Goal: Task Accomplishment & Management: Manage account settings

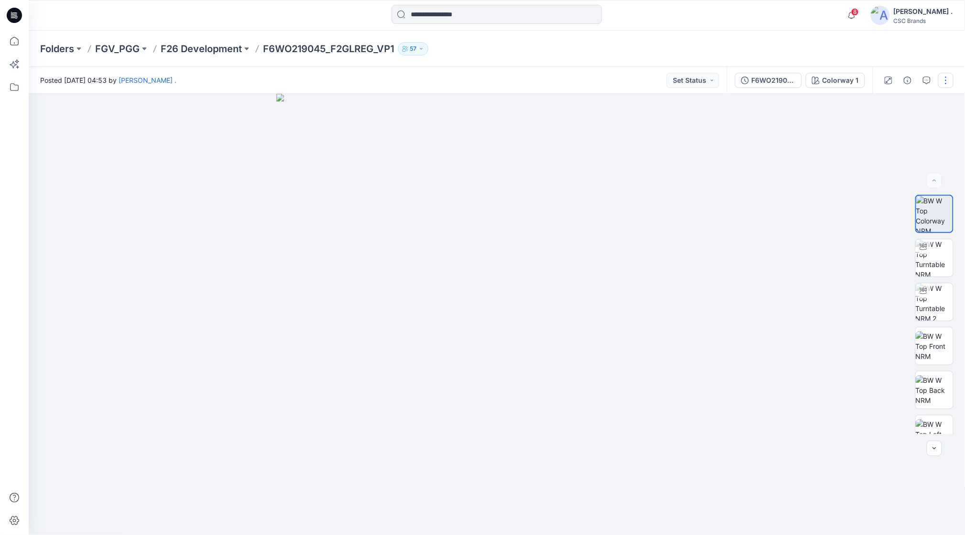
click at [947, 84] on button "button" at bounding box center [945, 80] width 15 height 15
click at [889, 129] on p "Edit" at bounding box center [885, 129] width 12 height 10
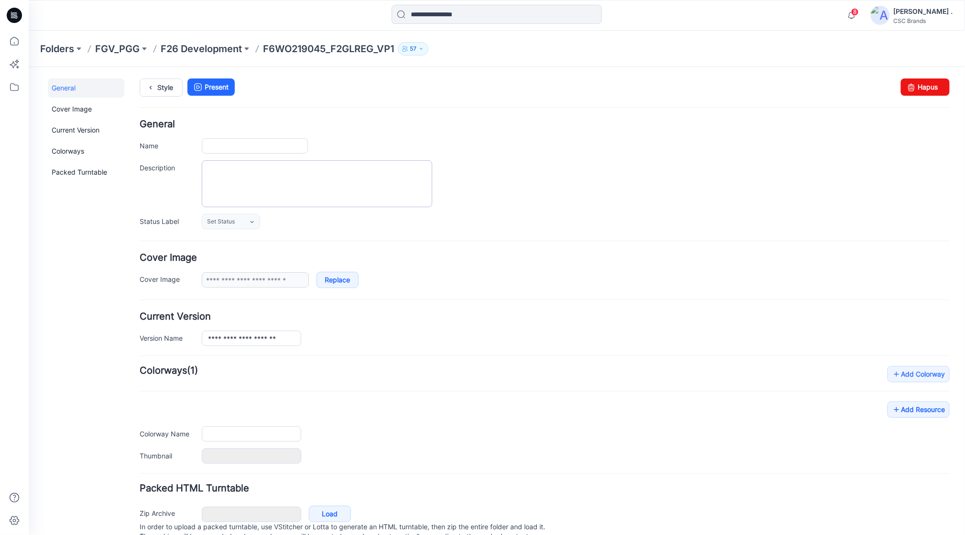
type input "**********"
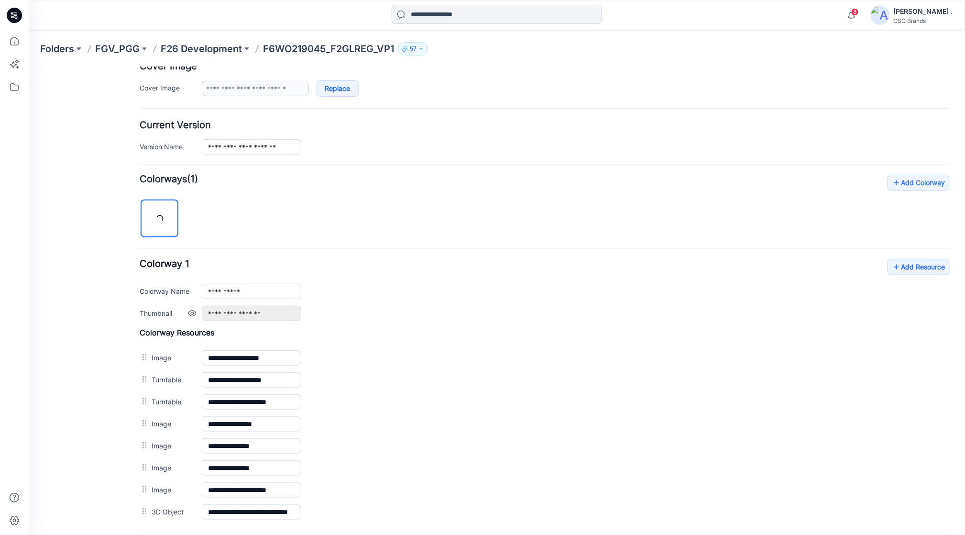
scroll to position [255, 0]
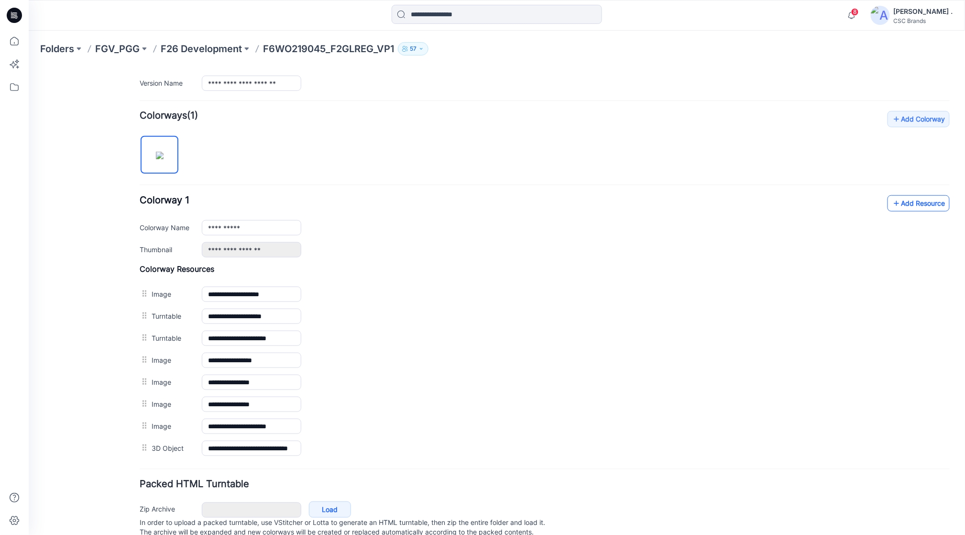
click at [906, 203] on link "Add Resource" at bounding box center [918, 203] width 62 height 16
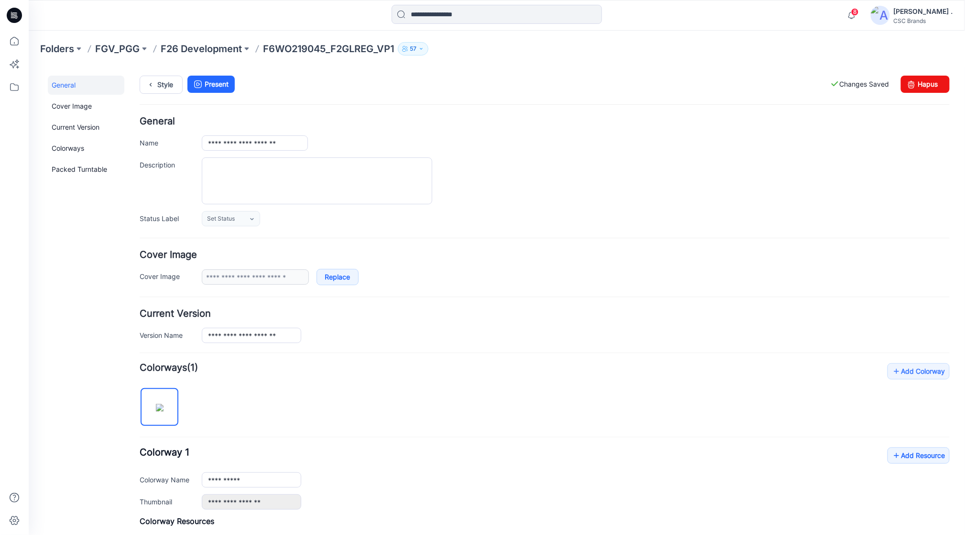
scroll to position [0, 0]
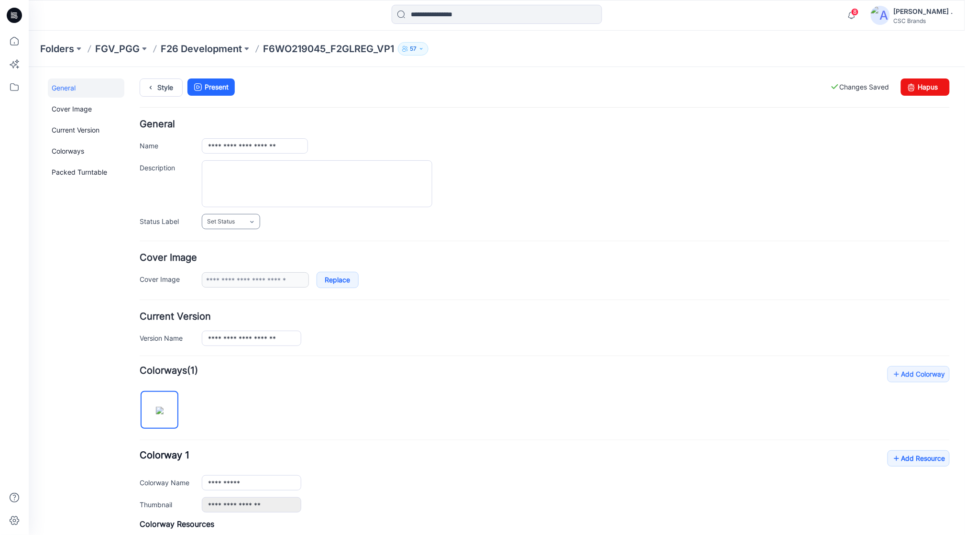
click at [236, 223] on link "Set Status" at bounding box center [230, 220] width 58 height 15
click at [226, 260] on link "Virtual Proto 1" at bounding box center [240, 262] width 73 height 20
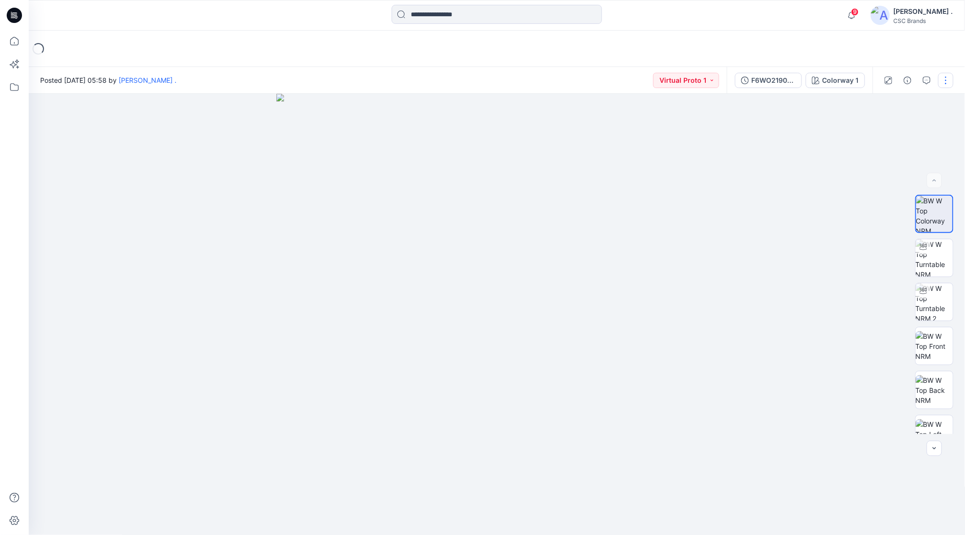
drag, startPoint x: 942, startPoint y: 77, endPoint x: 948, endPoint y: 78, distance: 6.3
click at [943, 77] on button "button" at bounding box center [945, 80] width 15 height 15
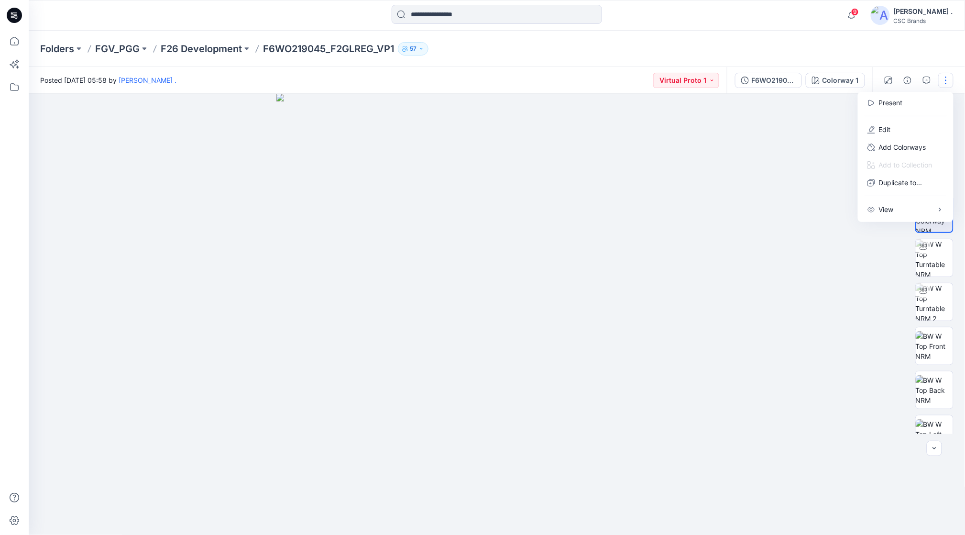
click at [820, 143] on div at bounding box center [497, 315] width 937 height 442
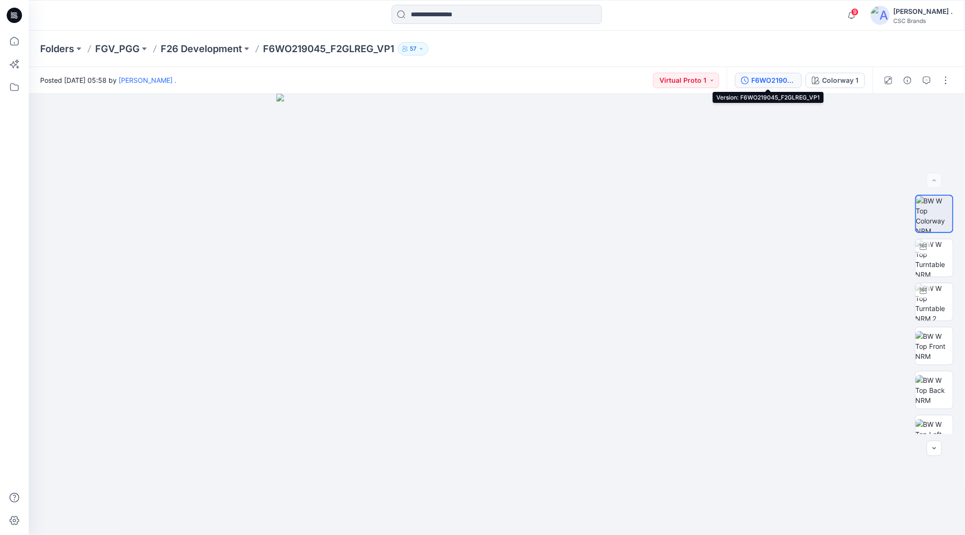
click at [766, 77] on div "F6WO219045_F2GLREG_VP1" at bounding box center [774, 80] width 44 height 11
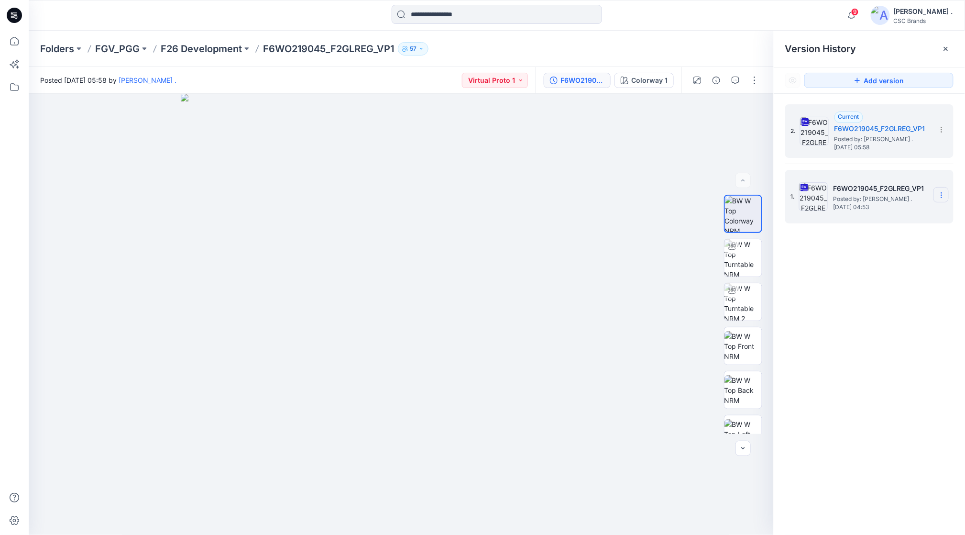
click at [940, 198] on icon at bounding box center [942, 195] width 8 height 8
click at [880, 297] on span "Delete Version" at bounding box center [875, 294] width 44 height 11
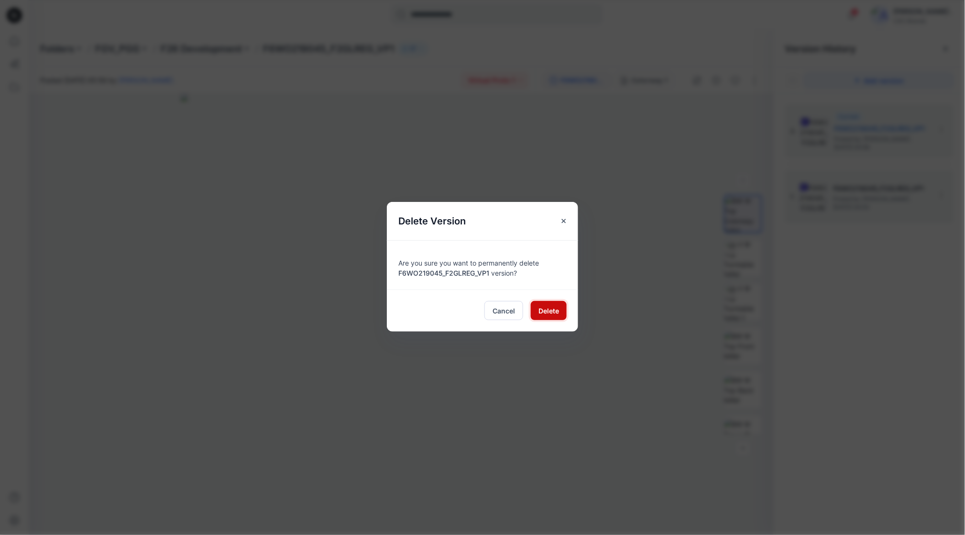
click at [550, 311] on span "Delete" at bounding box center [549, 311] width 21 height 10
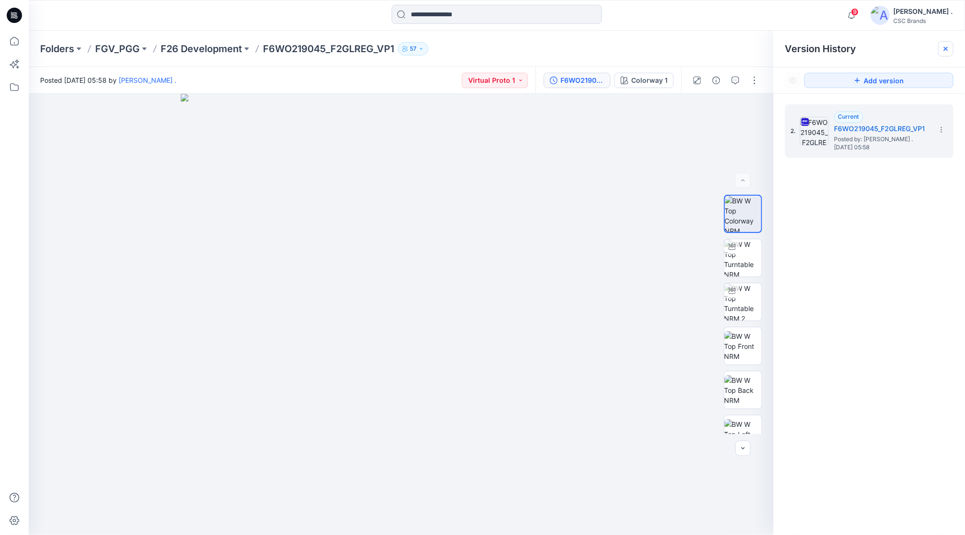
click at [944, 48] on icon at bounding box center [946, 49] width 8 height 8
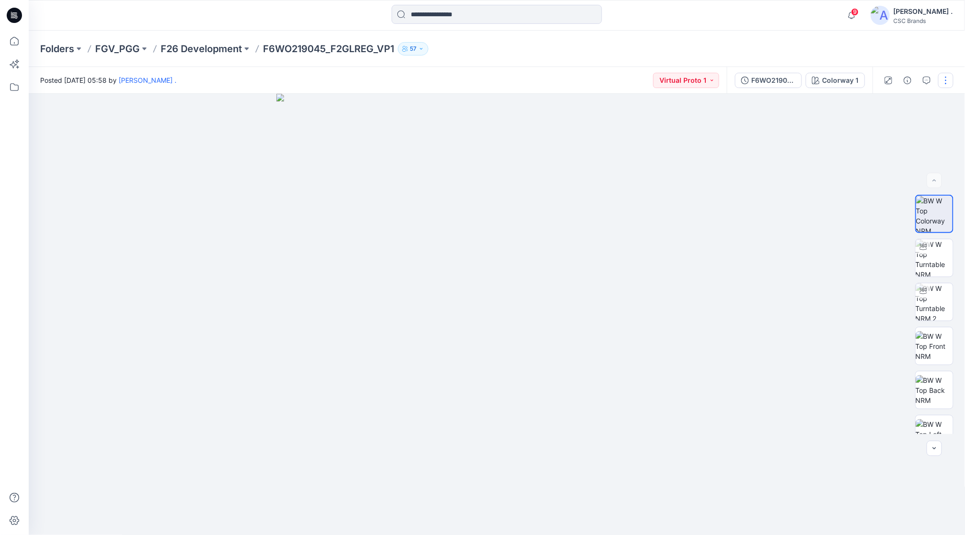
click at [940, 79] on button "button" at bounding box center [945, 80] width 15 height 15
click at [894, 125] on button "Edit" at bounding box center [906, 130] width 88 height 18
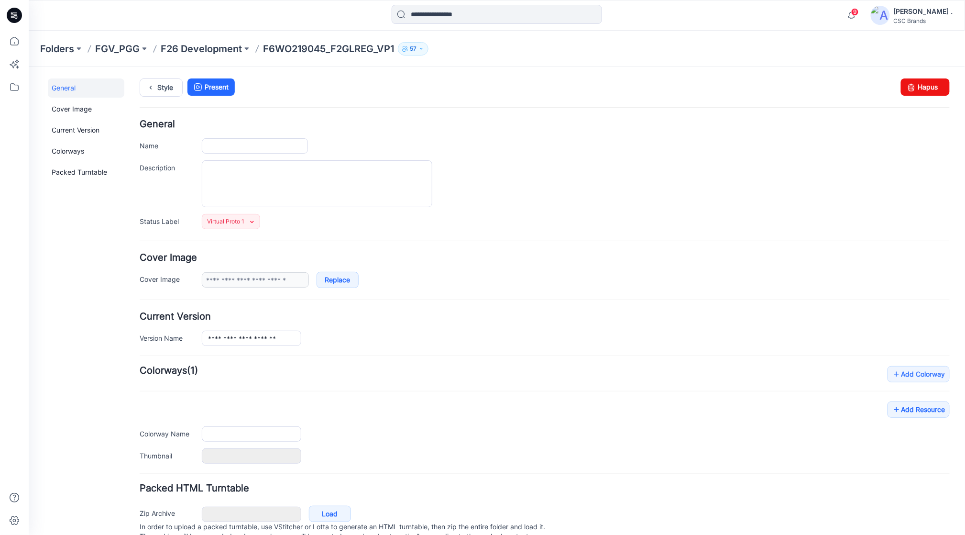
type input "**********"
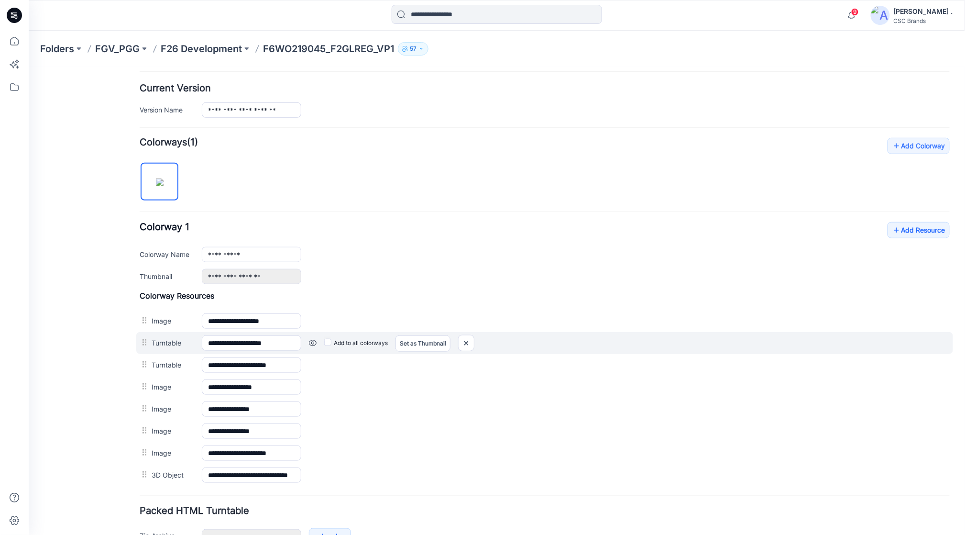
scroll to position [295, 0]
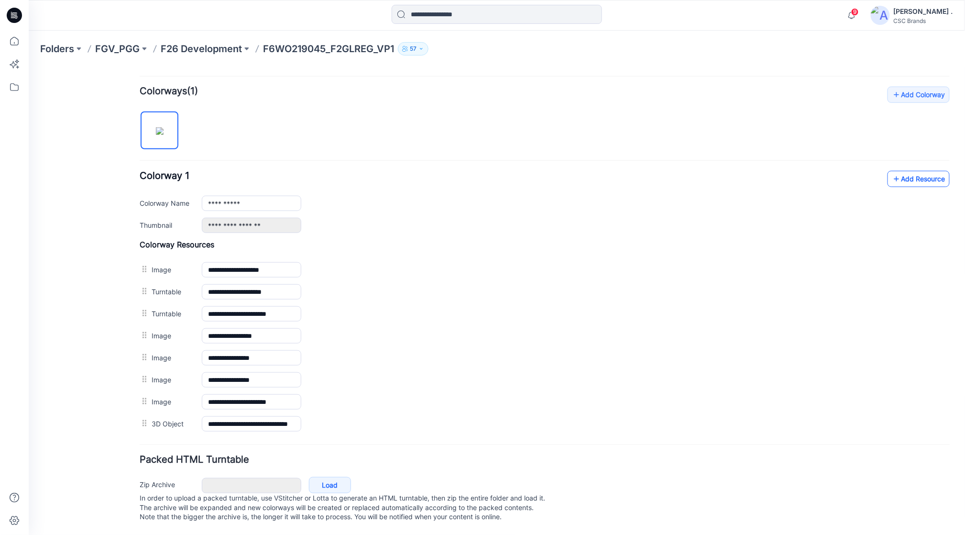
click at [910, 170] on link "Add Resource" at bounding box center [918, 178] width 62 height 16
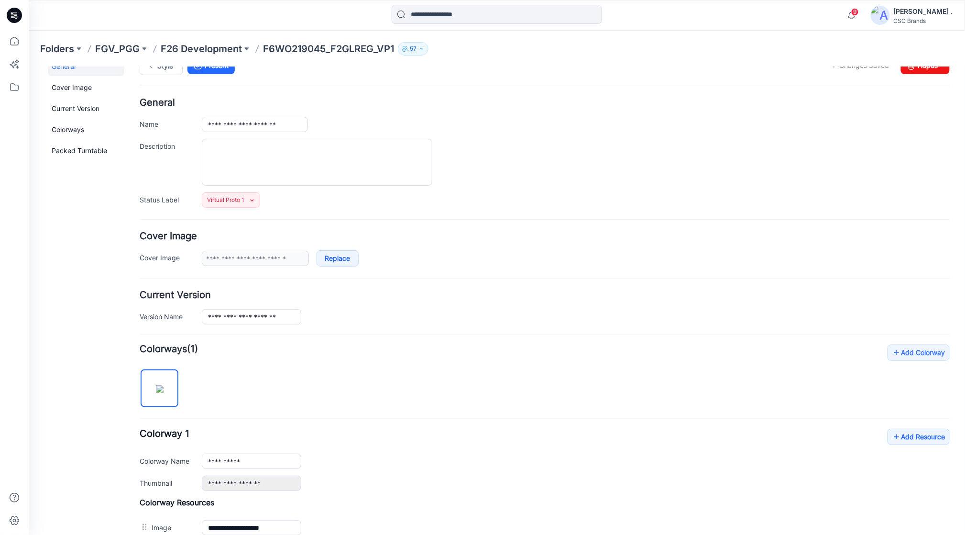
scroll to position [0, 0]
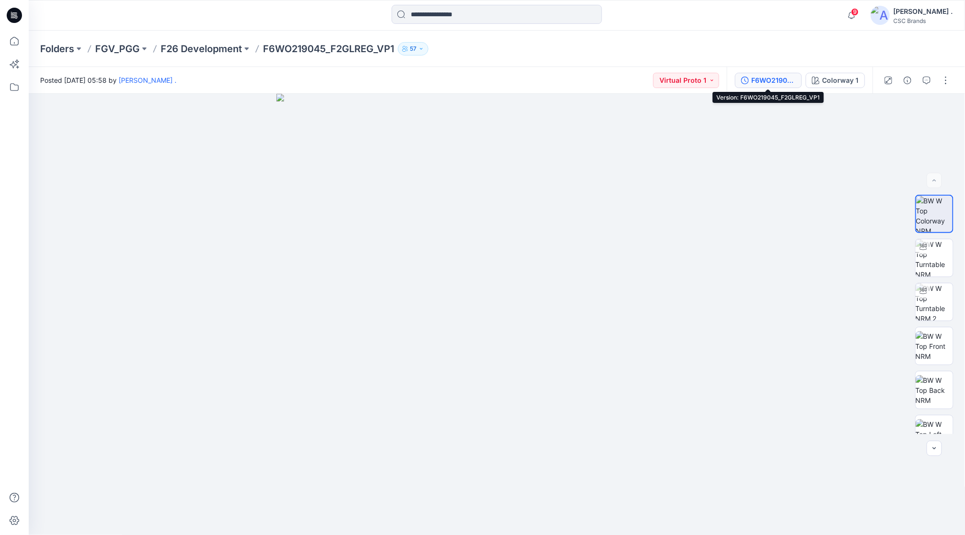
click at [768, 83] on div "F6WO219045_F2GLREG_VP1" at bounding box center [774, 80] width 44 height 11
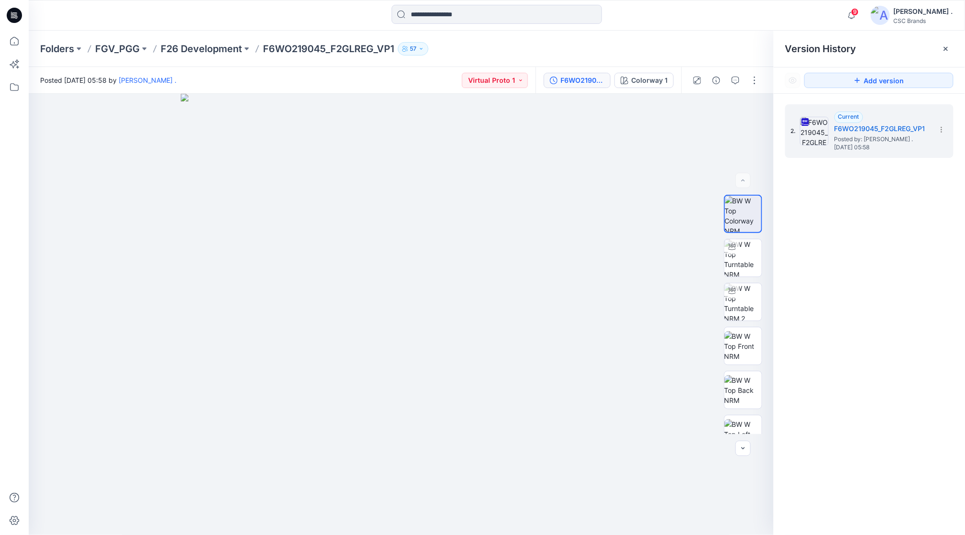
drag, startPoint x: 947, startPoint y: 50, endPoint x: 949, endPoint y: 64, distance: 13.5
click at [946, 51] on icon at bounding box center [946, 49] width 8 height 8
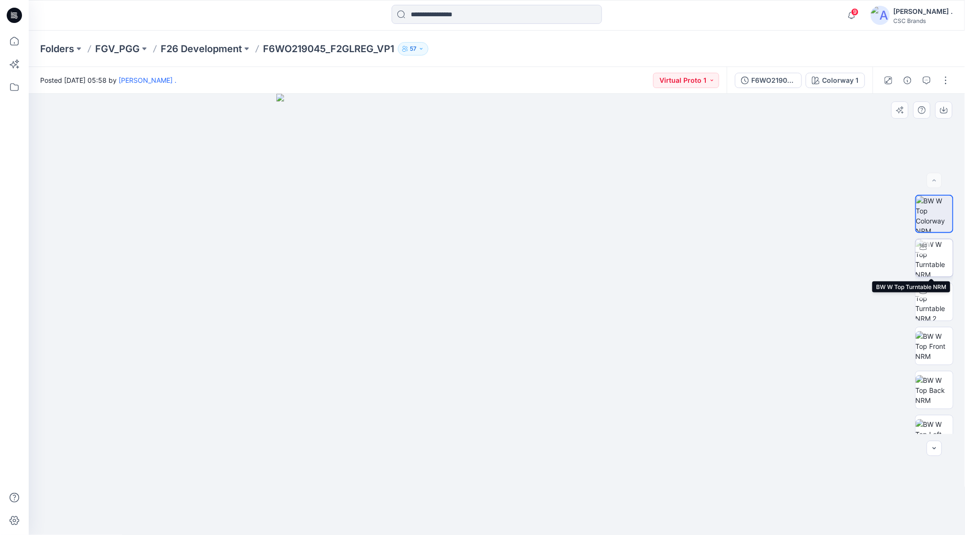
click at [938, 260] on img at bounding box center [934, 257] width 37 height 37
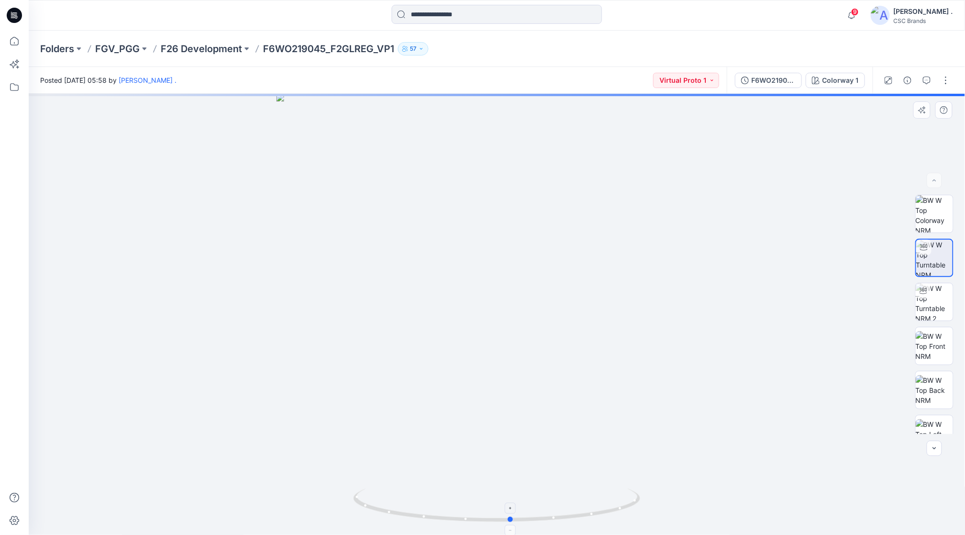
drag, startPoint x: 550, startPoint y: 519, endPoint x: 577, endPoint y: 490, distance: 39.9
click at [577, 490] on icon at bounding box center [497, 506] width 289 height 36
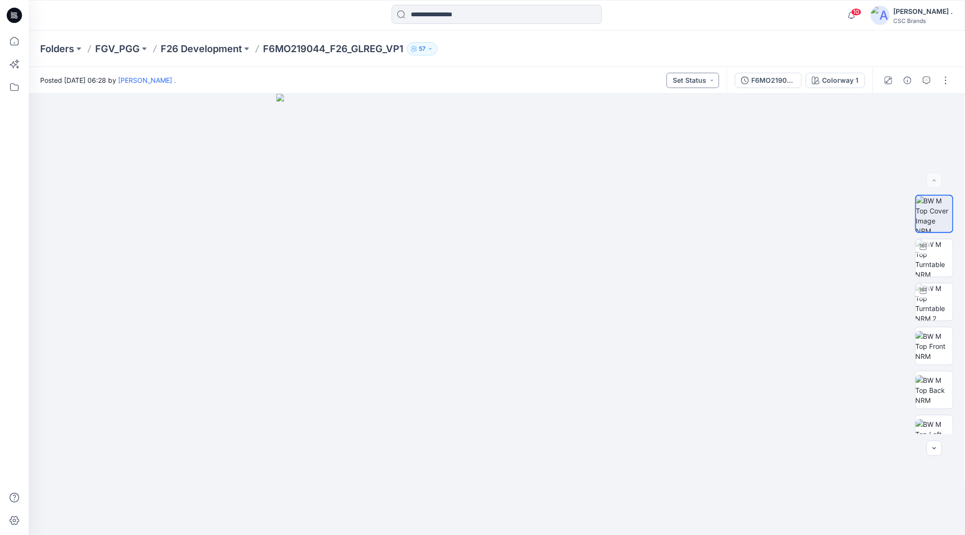
click at [713, 81] on button "Set Status" at bounding box center [693, 80] width 53 height 15
click at [677, 130] on p "Virtual Proto 1" at bounding box center [674, 125] width 44 height 12
click at [950, 82] on button "button" at bounding box center [945, 80] width 15 height 15
click at [888, 129] on p "Edit" at bounding box center [885, 129] width 12 height 10
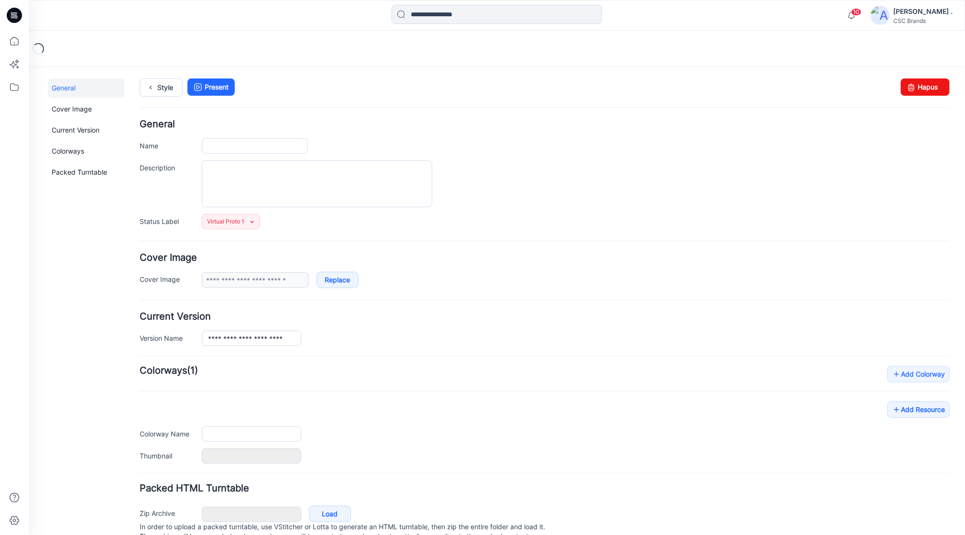
type input "**********"
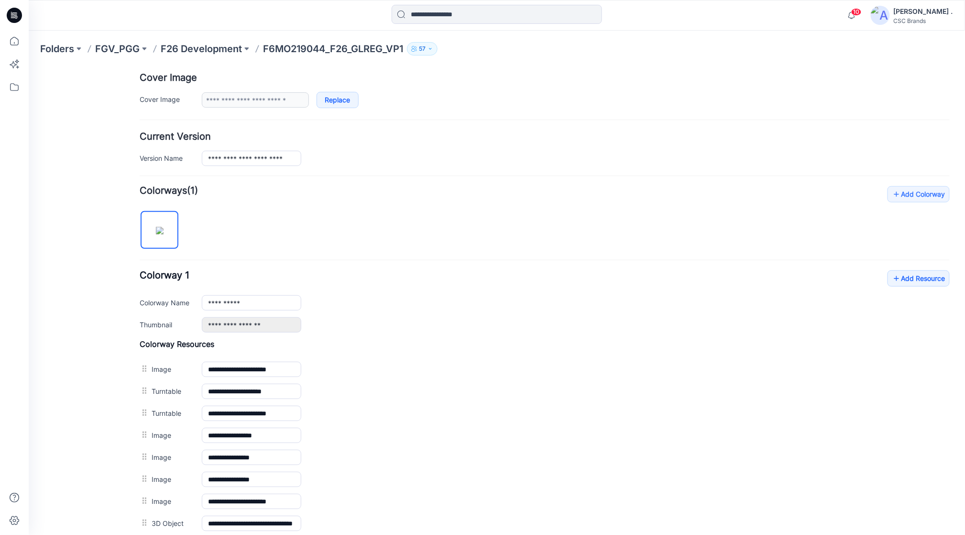
scroll to position [191, 0]
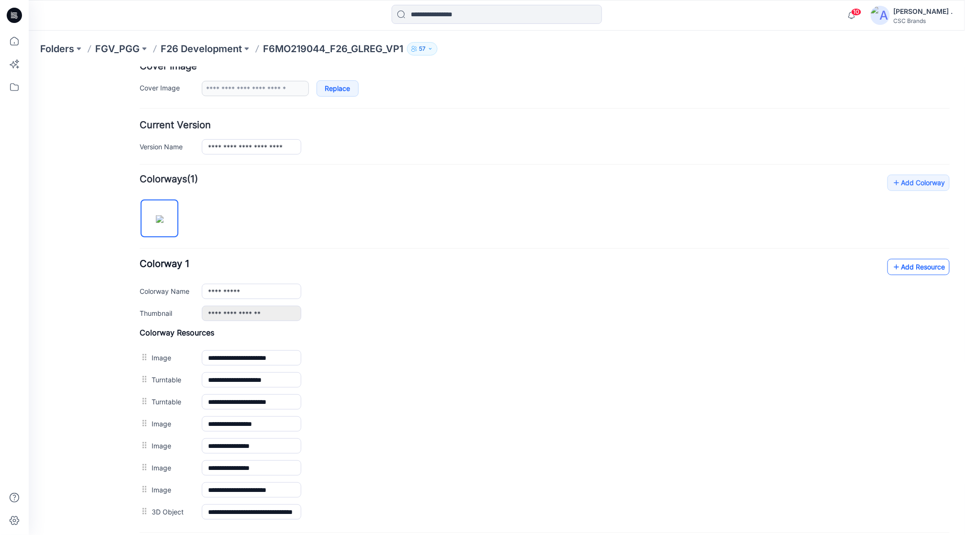
click at [895, 267] on link "Add Resource" at bounding box center [918, 266] width 62 height 16
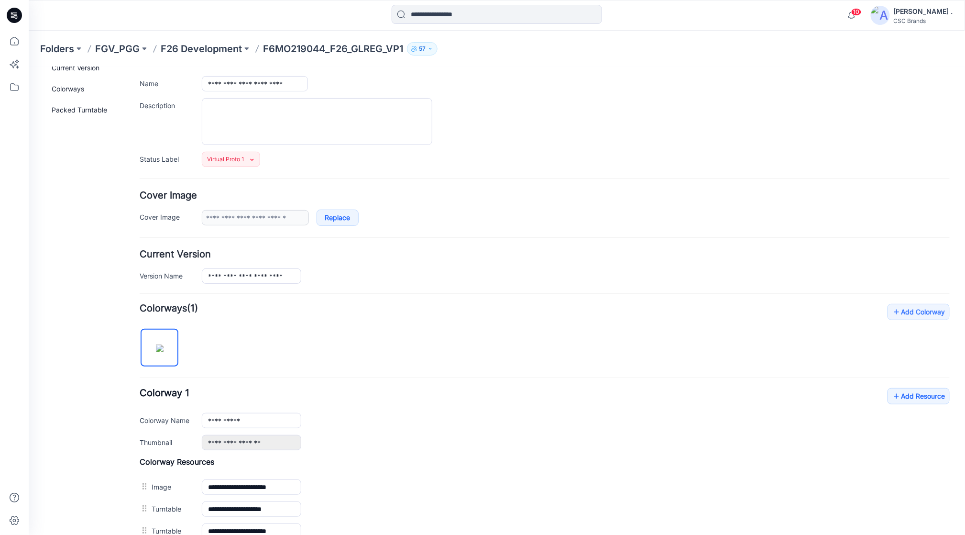
scroll to position [0, 0]
